Goal: Information Seeking & Learning: Learn about a topic

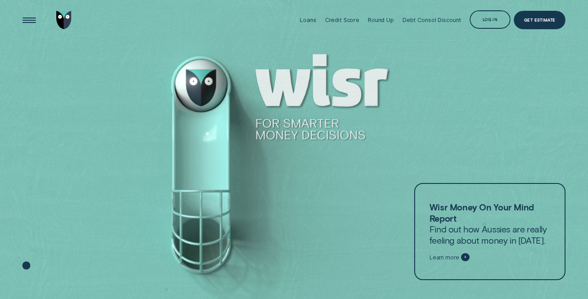
click at [411, 77] on div at bounding box center [294, 150] width 588 height 300
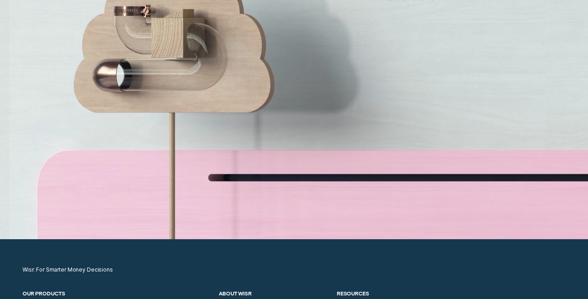
scroll to position [2711, 0]
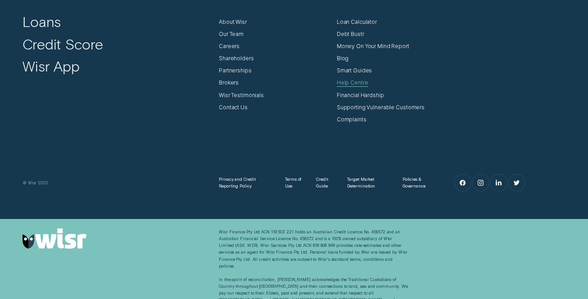
click at [347, 86] on div "Help Centre" at bounding box center [353, 82] width 32 height 7
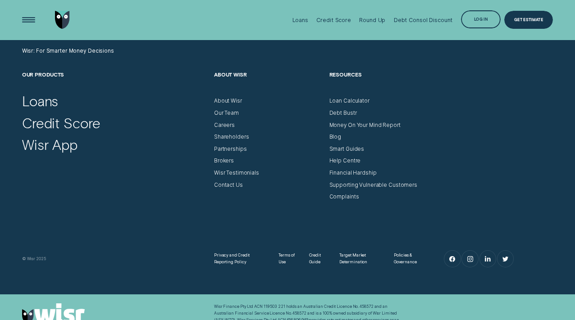
scroll to position [2596, 0]
click at [344, 158] on div "Help Centre" at bounding box center [345, 161] width 32 height 7
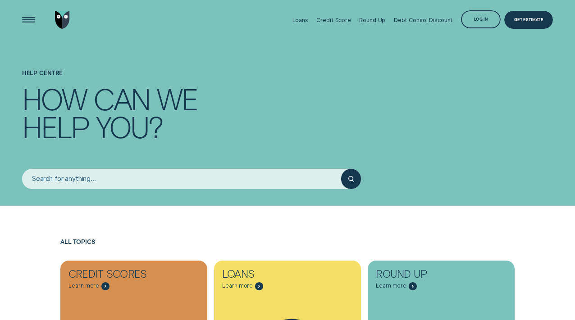
click at [63, 30] on link "Go to home page" at bounding box center [63, 20] width 18 height 40
